Goal: Find contact information: Find contact information

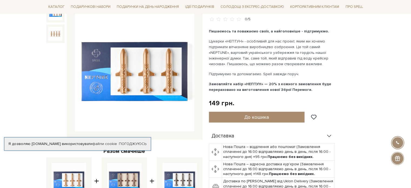
scroll to position [27, 0]
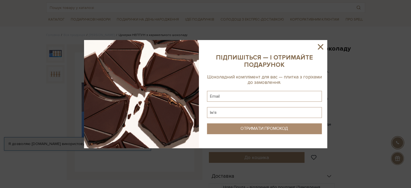
click at [321, 45] on icon at bounding box center [319, 46] width 5 height 5
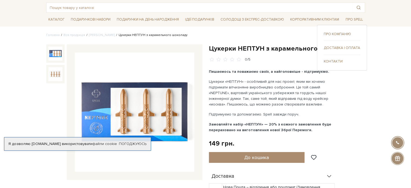
click at [336, 60] on link "Контакти" at bounding box center [341, 61] width 36 height 5
